Goal: Check status: Check status

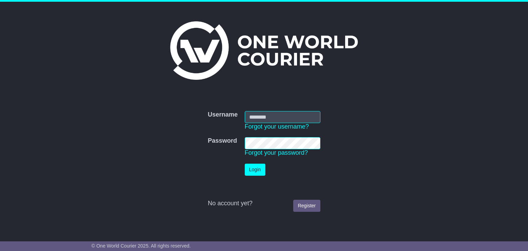
type input "**********"
click at [251, 172] on button "Login" at bounding box center [255, 169] width 21 height 12
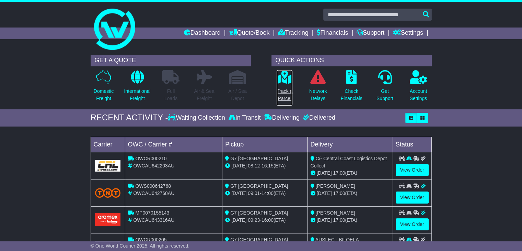
click at [287, 84] on link "Track a Parcel" at bounding box center [285, 88] width 16 height 36
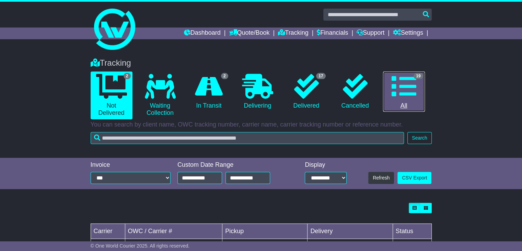
click at [405, 97] on icon at bounding box center [404, 86] width 25 height 25
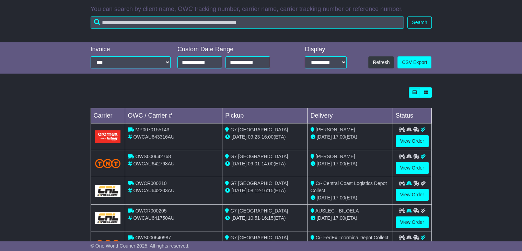
scroll to position [172, 0]
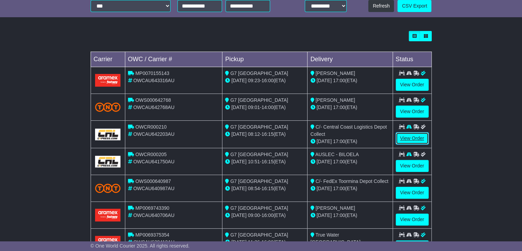
click at [402, 136] on link "View Order" at bounding box center [412, 138] width 33 height 12
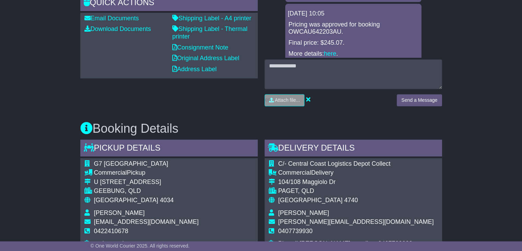
scroll to position [309, 0]
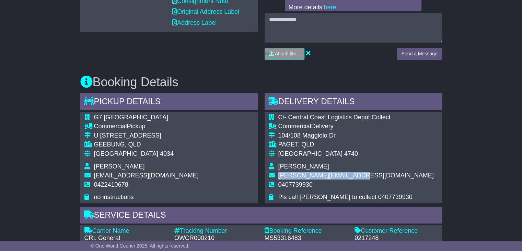
drag, startPoint x: 354, startPoint y: 174, endPoint x: 279, endPoint y: 173, distance: 74.9
click at [279, 173] on td "[PERSON_NAME][EMAIL_ADDRESS][DOMAIN_NAME]" at bounding box center [357, 176] width 156 height 9
copy span "[PERSON_NAME][EMAIL_ADDRESS][DOMAIN_NAME]"
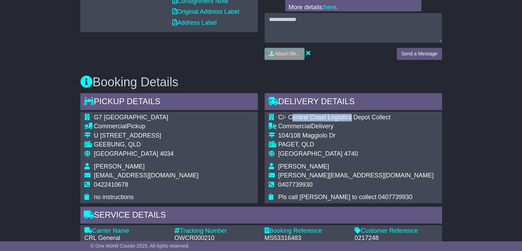
drag, startPoint x: 291, startPoint y: 116, endPoint x: 352, endPoint y: 117, distance: 61.5
click at [352, 117] on span "C/- Central Coast Logistics Depot Collect" at bounding box center [335, 117] width 112 height 7
copy span "entral Coast Logistics"
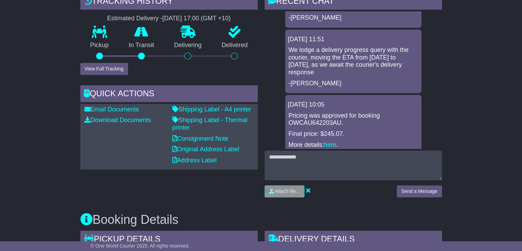
scroll to position [0, 0]
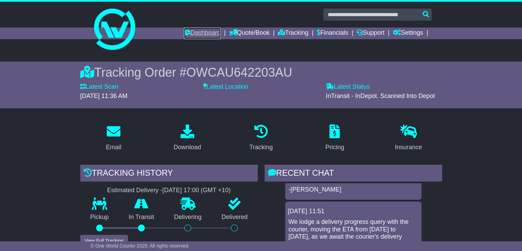
click at [203, 30] on link "Dashboard" at bounding box center [202, 33] width 37 height 12
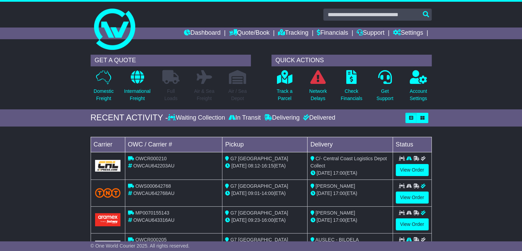
click at [106, 30] on div "Dashboard Quote/Book Domestic International Saved Quotes Drafts Domestic Quote …" at bounding box center [261, 33] width 348 height 12
click at [193, 31] on link "Dashboard" at bounding box center [202, 33] width 37 height 12
